Goal: Find contact information: Find contact information

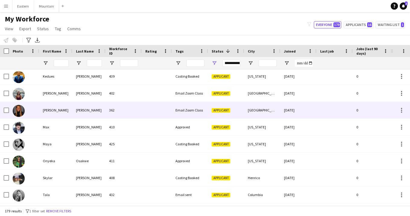
scroll to position [931, 0]
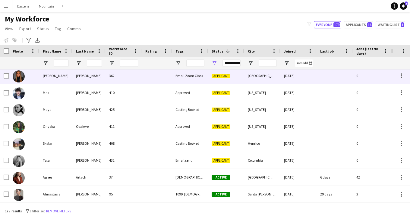
click at [116, 111] on div "425" at bounding box center [124, 109] width 36 height 17
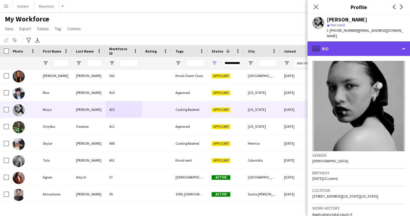
click at [342, 45] on div "profile Bio" at bounding box center [359, 48] width 103 height 14
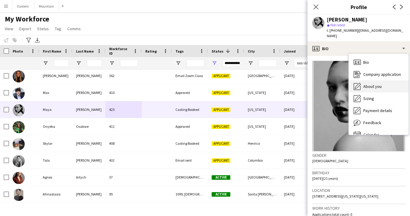
click at [365, 84] on div "About you About you" at bounding box center [379, 86] width 60 height 12
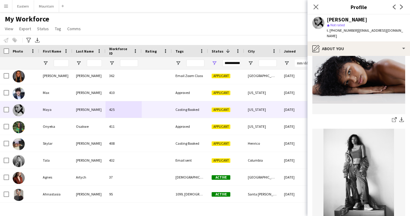
scroll to position [212, 0]
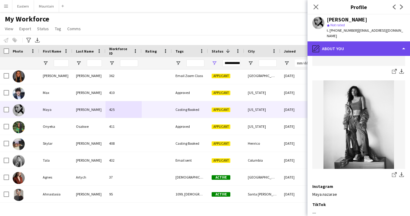
click at [377, 41] on div "pencil4 About you" at bounding box center [359, 48] width 103 height 14
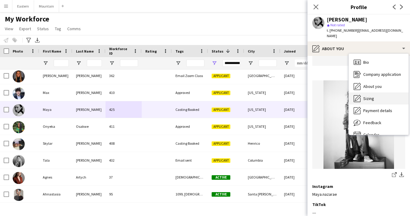
click at [379, 96] on div "Sizing [GEOGRAPHIC_DATA]" at bounding box center [379, 98] width 60 height 12
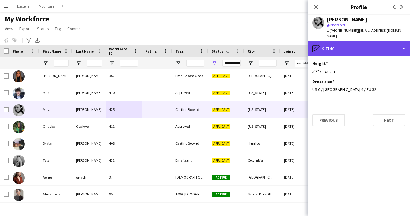
click at [344, 45] on div "pencil4 [GEOGRAPHIC_DATA]" at bounding box center [359, 48] width 103 height 14
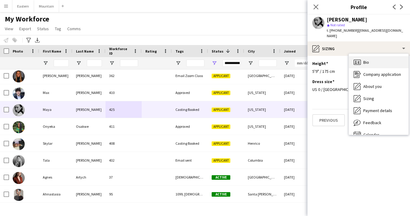
click at [365, 59] on span "Bio" at bounding box center [367, 61] width 6 height 5
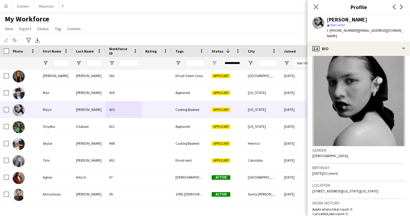
scroll to position [5, 0]
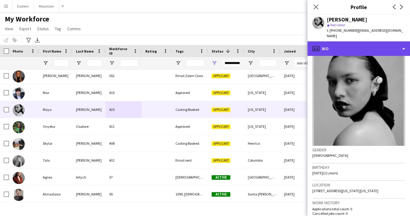
click at [345, 46] on div "profile Bio" at bounding box center [359, 48] width 103 height 14
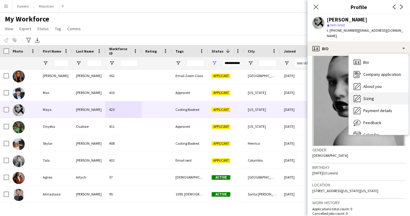
click at [368, 96] on span "Sizing" at bounding box center [369, 98] width 11 height 5
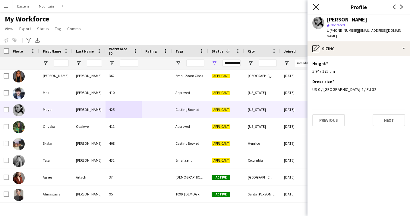
click at [315, 7] on icon "Close pop-in" at bounding box center [316, 7] width 6 height 6
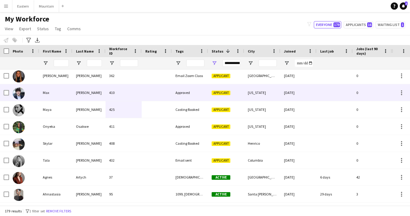
click at [188, 92] on div "Approved" at bounding box center [190, 92] width 36 height 17
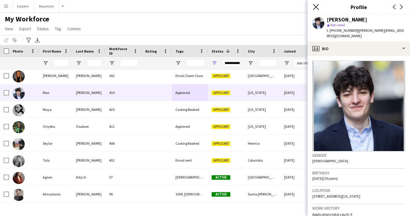
click at [316, 7] on icon at bounding box center [316, 7] width 6 height 6
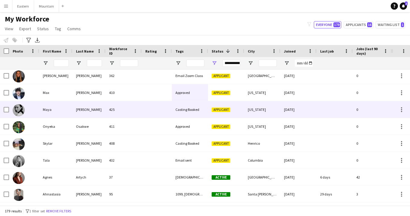
click at [187, 111] on div "Casting Booked" at bounding box center [190, 109] width 36 height 17
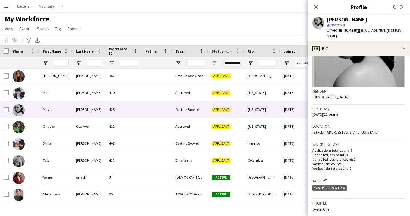
scroll to position [66, 0]
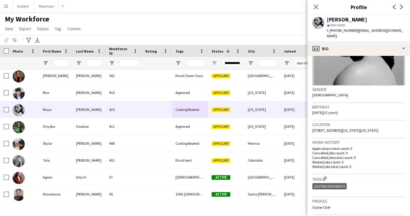
click at [344, 185] on icon "Delete tag" at bounding box center [344, 186] width 2 height 4
click at [324, 178] on app-icon "Edit crew company tags" at bounding box center [325, 178] width 4 height 4
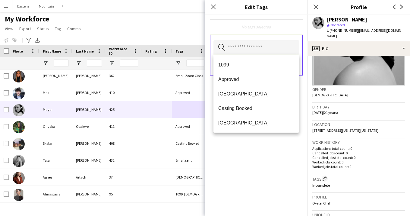
click at [256, 46] on input "text" at bounding box center [257, 47] width 86 height 15
click at [238, 79] on span "Approved" at bounding box center [256, 79] width 76 height 6
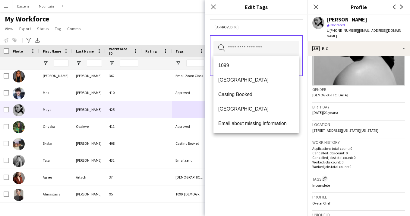
click at [277, 142] on div "Approved Remove Search by tag name Save" at bounding box center [256, 114] width 103 height 201
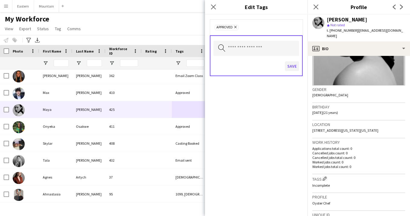
click at [291, 64] on button "Save" at bounding box center [292, 66] width 14 height 10
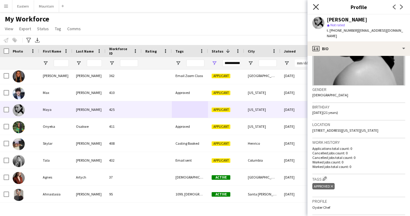
click at [317, 5] on icon "Close pop-in" at bounding box center [316, 7] width 6 height 6
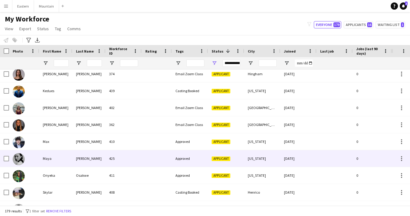
click at [151, 156] on div at bounding box center [157, 158] width 30 height 17
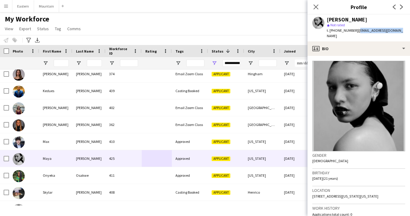
drag, startPoint x: 354, startPoint y: 30, endPoint x: 396, endPoint y: 29, distance: 42.2
click at [396, 29] on div "Maya Wynder star Not rated t. +19092249757 | maya.nazarae@gmail.com" at bounding box center [359, 27] width 103 height 27
copy span "[EMAIL_ADDRESS][DOMAIN_NAME]"
drag, startPoint x: 333, startPoint y: 31, endPoint x: 351, endPoint y: 31, distance: 18.1
click at [351, 31] on span "t. [PHONE_NUMBER]" at bounding box center [342, 30] width 31 height 5
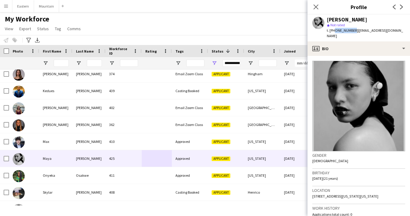
copy span "9092249757"
click at [315, 5] on icon "Close pop-in" at bounding box center [316, 7] width 6 height 6
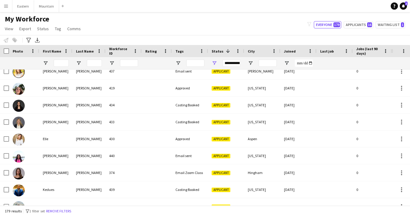
scroll to position [783, 0]
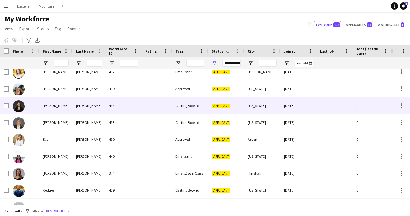
click at [130, 113] on div "434" at bounding box center [124, 105] width 36 height 17
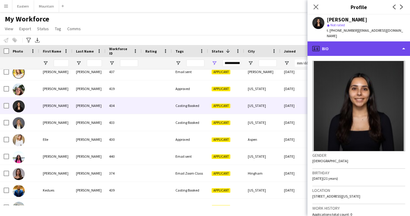
click at [353, 42] on div "profile Bio" at bounding box center [359, 48] width 103 height 14
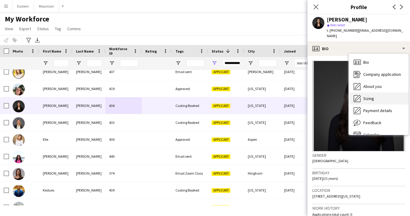
click at [370, 96] on span "Sizing" at bounding box center [369, 98] width 11 height 5
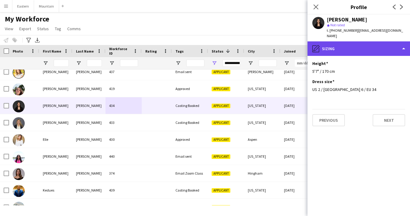
click at [345, 45] on div "pencil4 [GEOGRAPHIC_DATA]" at bounding box center [359, 48] width 103 height 14
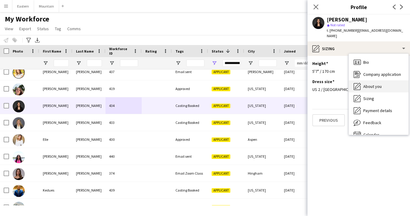
click at [375, 84] on span "About you" at bounding box center [373, 86] width 18 height 5
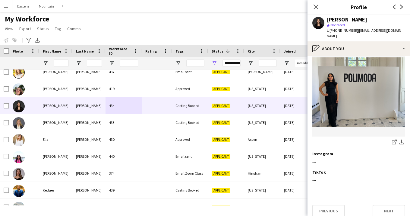
scroll to position [141, 0]
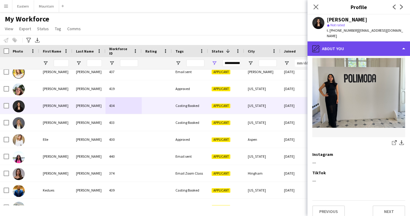
click at [349, 42] on div "pencil4 About you" at bounding box center [359, 48] width 103 height 14
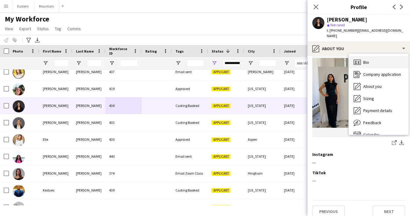
click at [364, 56] on div "Bio Bio" at bounding box center [379, 62] width 60 height 12
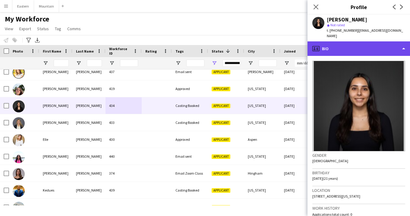
click at [363, 43] on div "profile Bio" at bounding box center [359, 48] width 103 height 14
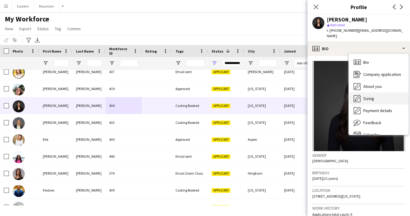
click at [372, 96] on span "Sizing" at bounding box center [369, 98] width 11 height 5
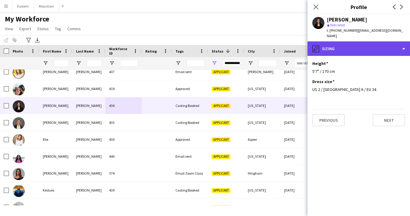
click at [340, 41] on div "pencil4 [GEOGRAPHIC_DATA]" at bounding box center [359, 48] width 103 height 14
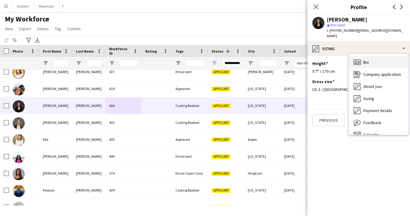
click at [364, 59] on span "Bio" at bounding box center [367, 61] width 6 height 5
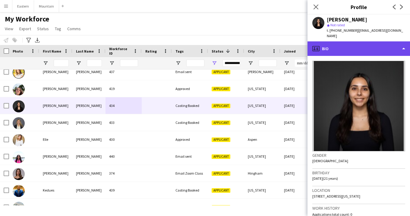
click at [383, 45] on div "profile Bio" at bounding box center [359, 48] width 103 height 14
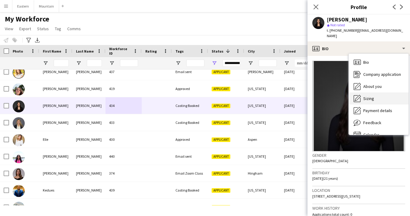
click at [376, 92] on div "Sizing [GEOGRAPHIC_DATA]" at bounding box center [379, 98] width 60 height 12
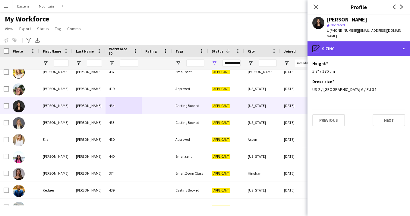
click at [348, 47] on div "pencil4 [GEOGRAPHIC_DATA]" at bounding box center [359, 48] width 103 height 14
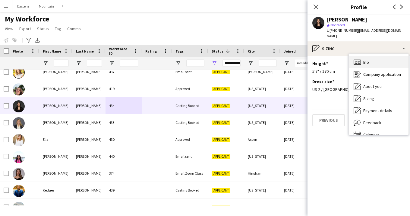
click at [366, 59] on span "Bio" at bounding box center [367, 61] width 6 height 5
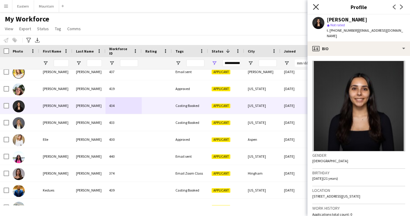
click at [316, 5] on icon "Close pop-in" at bounding box center [316, 7] width 6 height 6
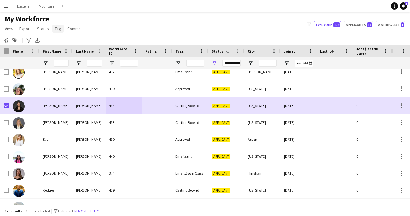
click at [58, 26] on span "Tag" at bounding box center [58, 28] width 6 height 5
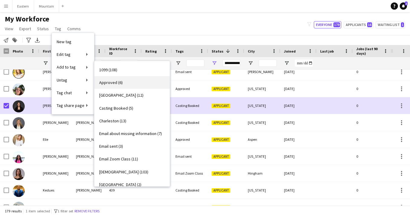
click at [107, 80] on span "Approved (6)" at bounding box center [111, 82] width 24 height 5
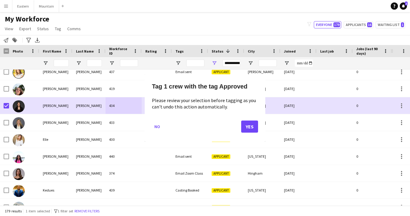
click at [251, 127] on button "Yes" at bounding box center [249, 126] width 17 height 12
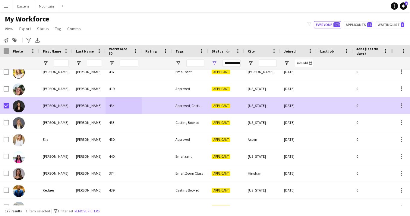
click at [143, 110] on div at bounding box center [157, 105] width 30 height 17
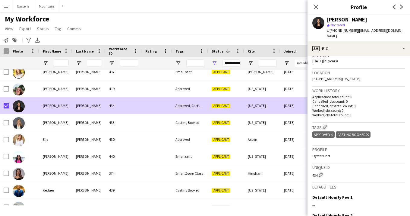
scroll to position [175, 0]
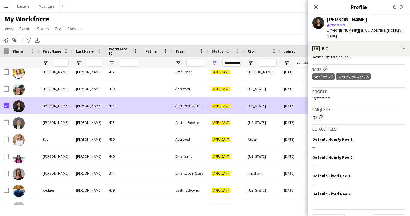
click at [367, 75] on icon "Delete tag" at bounding box center [368, 77] width 2 height 4
click at [317, 5] on icon "Close pop-in" at bounding box center [316, 7] width 6 height 6
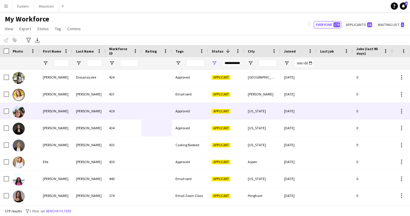
scroll to position [772, 0]
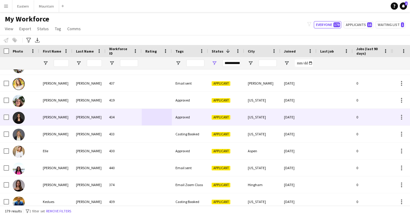
click at [92, 118] on div "[PERSON_NAME]" at bounding box center [88, 117] width 33 height 17
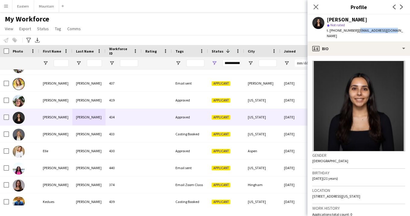
drag, startPoint x: 355, startPoint y: 31, endPoint x: 389, endPoint y: 31, distance: 33.8
click at [389, 31] on div "Daniela Ayala star Not rated t. +17025395552 | ddayala29@gmail.com" at bounding box center [359, 27] width 103 height 27
copy span "[EMAIL_ADDRESS][DOMAIN_NAME]"
drag, startPoint x: 333, startPoint y: 31, endPoint x: 351, endPoint y: 31, distance: 18.1
click at [351, 31] on span "t. +17025395552" at bounding box center [342, 30] width 31 height 5
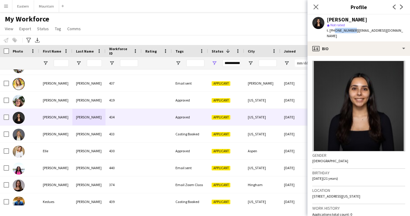
copy span "7025395552"
click at [317, 7] on icon "Close pop-in" at bounding box center [316, 7] width 6 height 6
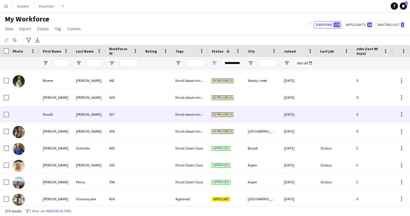
scroll to position [632, 0]
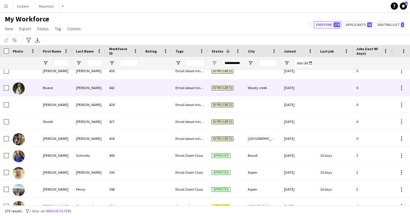
click at [146, 92] on div at bounding box center [157, 87] width 30 height 17
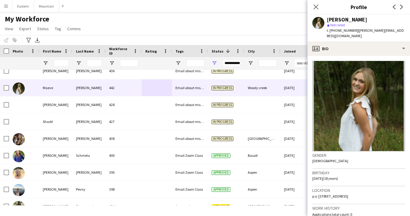
drag, startPoint x: 332, startPoint y: 189, endPoint x: 376, endPoint y: 189, distance: 44.0
click at [376, 189] on div "Location p.o. box 158, Woody creek, 81656" at bounding box center [359, 194] width 93 height 17
copy span "Woody creek, 81656"
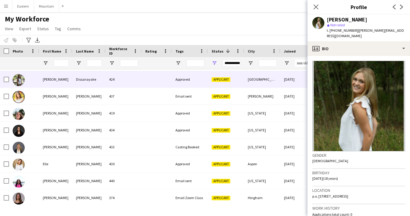
scroll to position [759, 0]
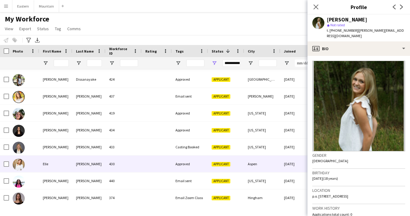
click at [89, 162] on div "[PERSON_NAME]" at bounding box center [88, 163] width 33 height 17
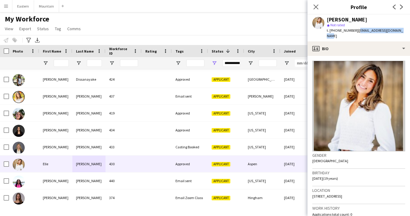
drag, startPoint x: 354, startPoint y: 31, endPoint x: 398, endPoint y: 32, distance: 43.8
click at [398, 32] on div "Elle Eggleston star Not rated t. +19703096268 | elleeggleston12@gmail.com" at bounding box center [359, 27] width 103 height 27
copy span "[EMAIL_ADDRESS][DOMAIN_NAME]"
drag, startPoint x: 333, startPoint y: 31, endPoint x: 351, endPoint y: 32, distance: 17.8
click at [351, 32] on span "t. +19703096268" at bounding box center [342, 30] width 31 height 5
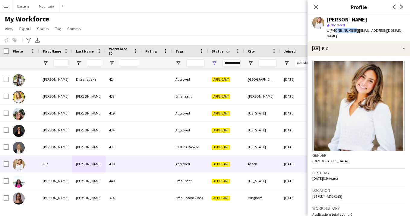
copy span "9703096268"
click at [316, 6] on icon "Close pop-in" at bounding box center [316, 7] width 6 height 6
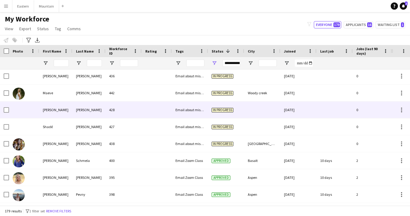
scroll to position [626, 0]
click at [129, 90] on div "442" at bounding box center [124, 93] width 36 height 17
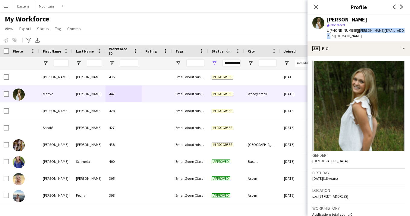
drag, startPoint x: 354, startPoint y: 30, endPoint x: 404, endPoint y: 29, distance: 49.5
click at [404, 30] on app-profile-header "Maeve Sheehan star Not rated t. +19707100632 | sheehan.maeve@icloud.com" at bounding box center [359, 27] width 103 height 27
copy span "[PERSON_NAME][EMAIL_ADDRESS][DOMAIN_NAME]"
click at [316, 8] on icon at bounding box center [316, 7] width 6 height 6
